Goal: Information Seeking & Learning: Learn about a topic

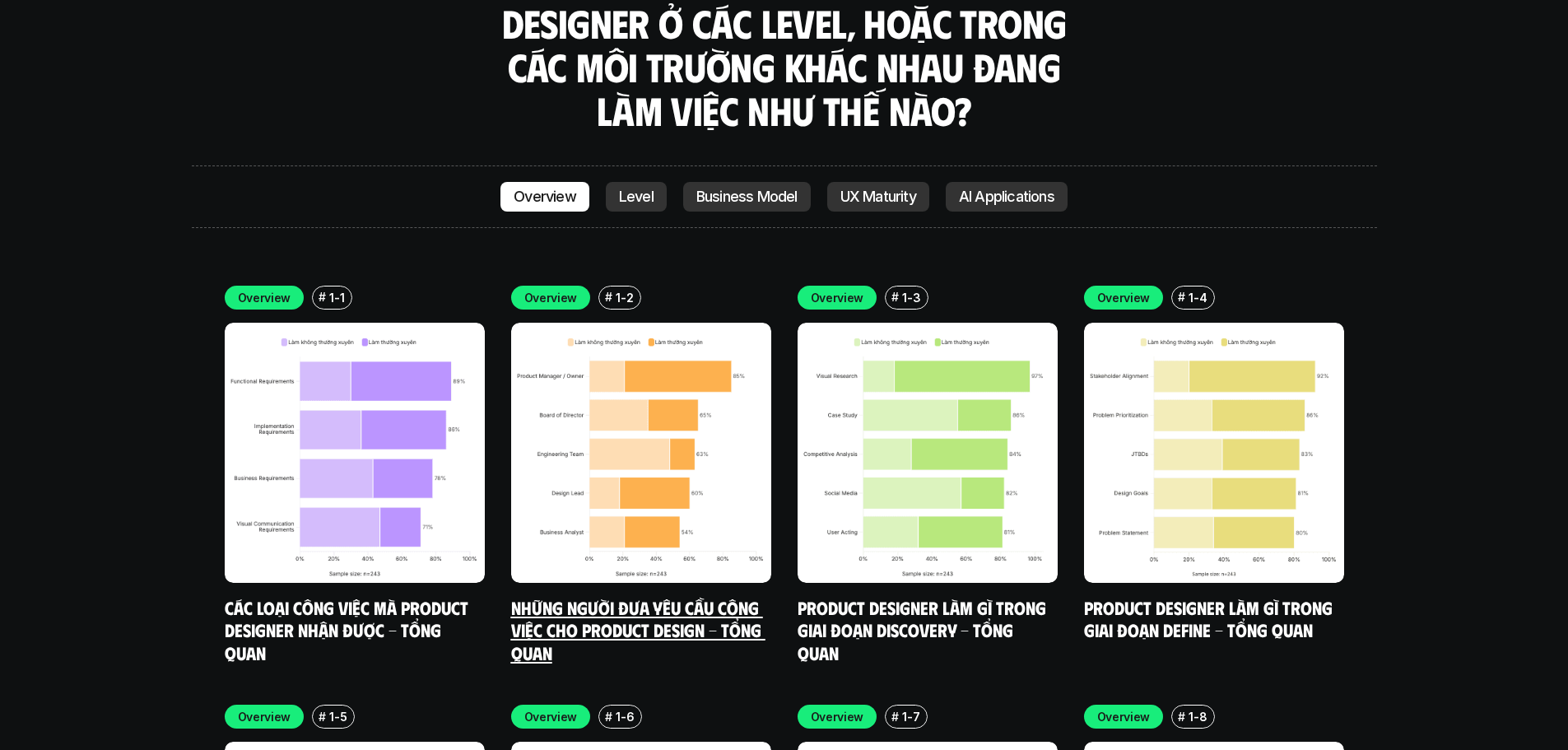
scroll to position [4911, 0]
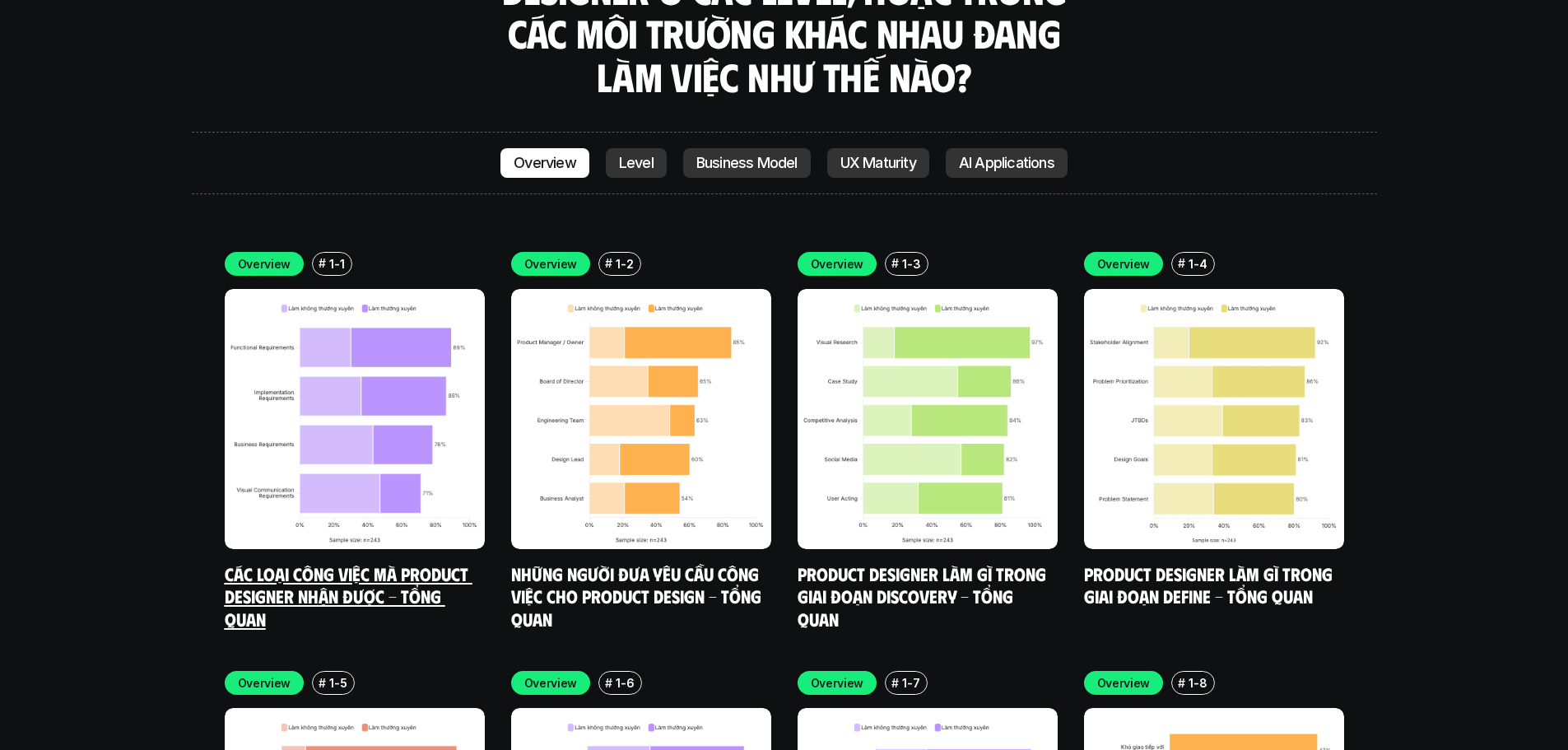
click at [412, 562] on link "Các loại công việc mà Product Designer nhận được - Tổng quan" at bounding box center [348, 596] width 247 height 67
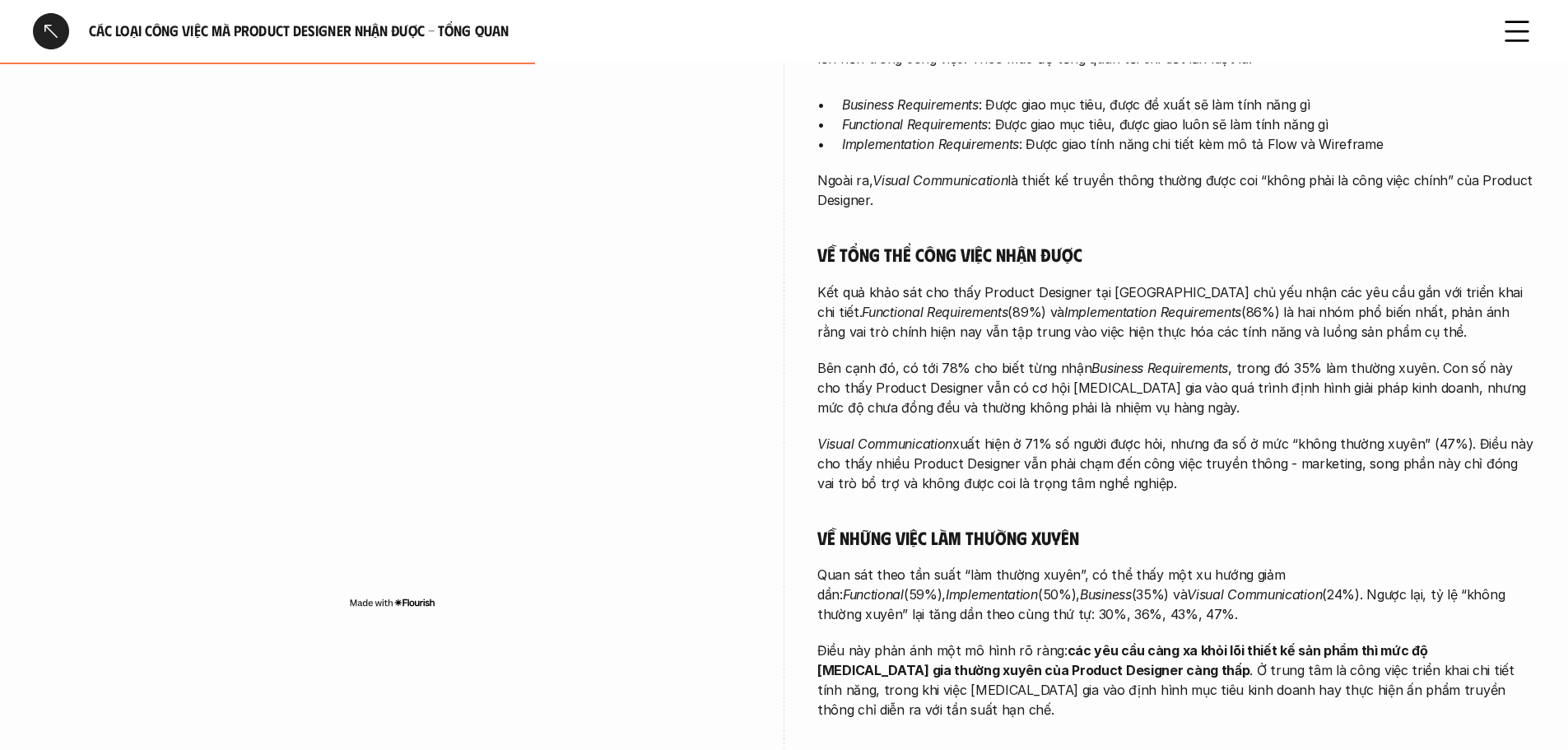
scroll to position [494, 0]
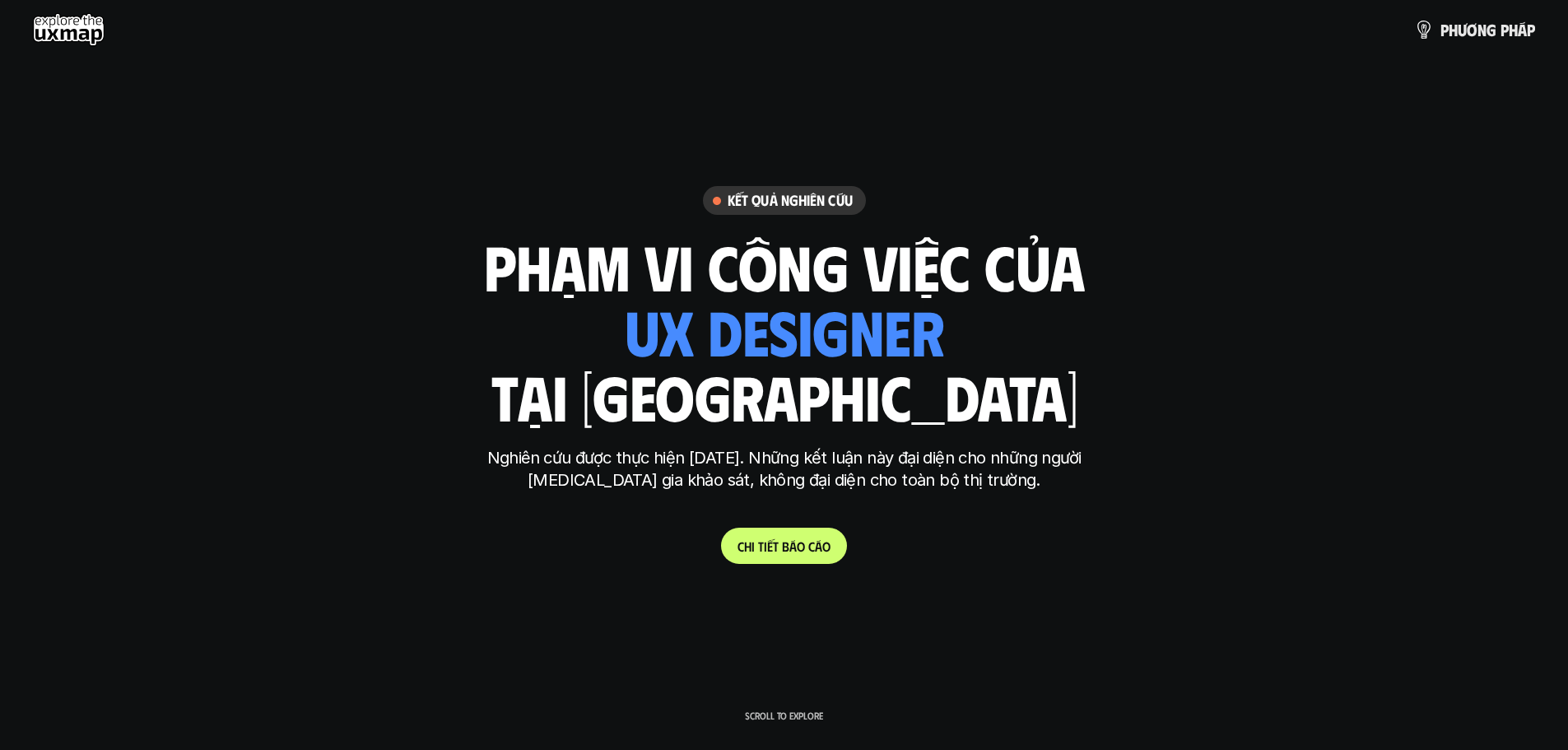
click at [797, 542] on span "o" at bounding box center [801, 546] width 8 height 16
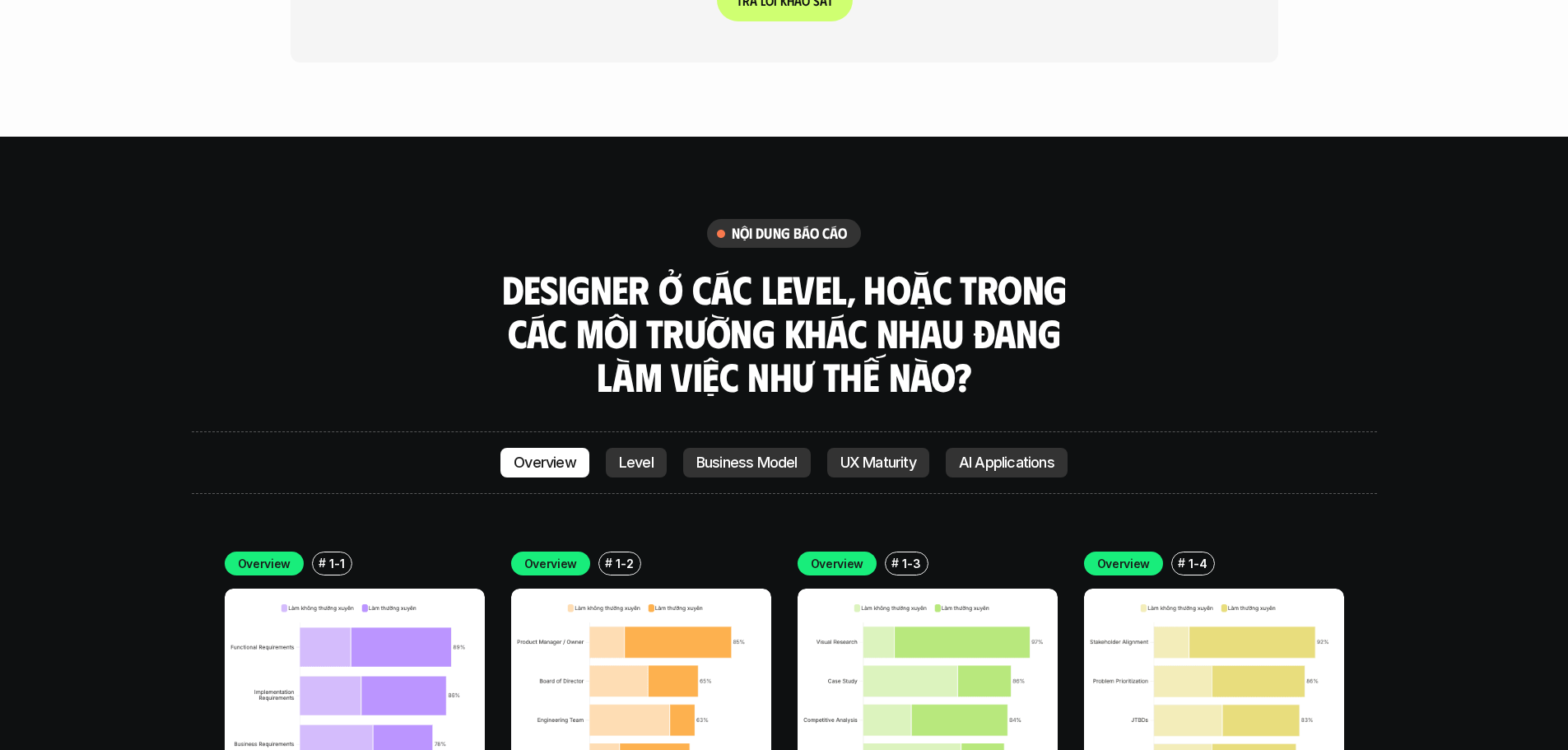
scroll to position [4638, 0]
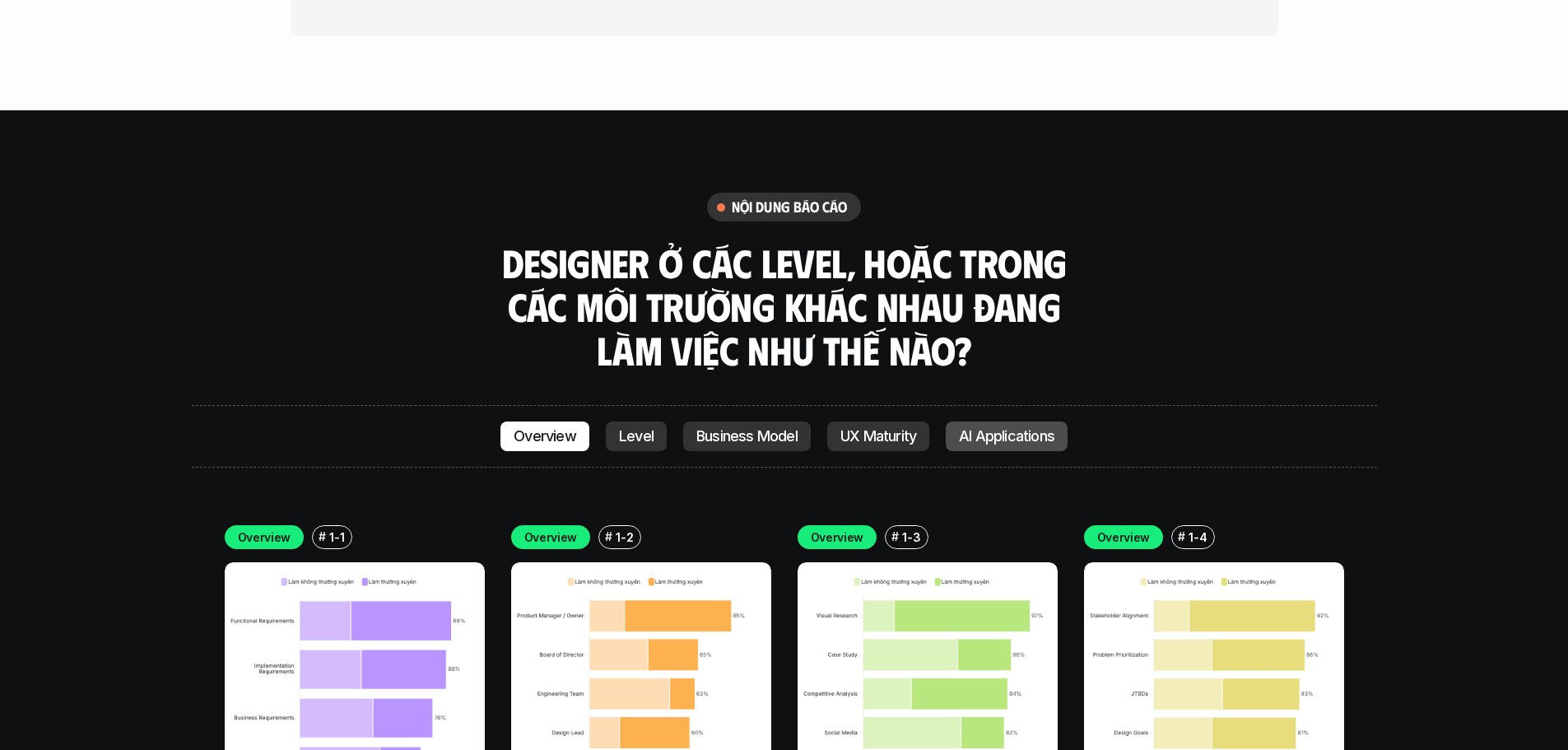
click at [979, 428] on p "AI Applications" at bounding box center [1007, 436] width 96 height 17
